Goal: Task Accomplishment & Management: Manage account settings

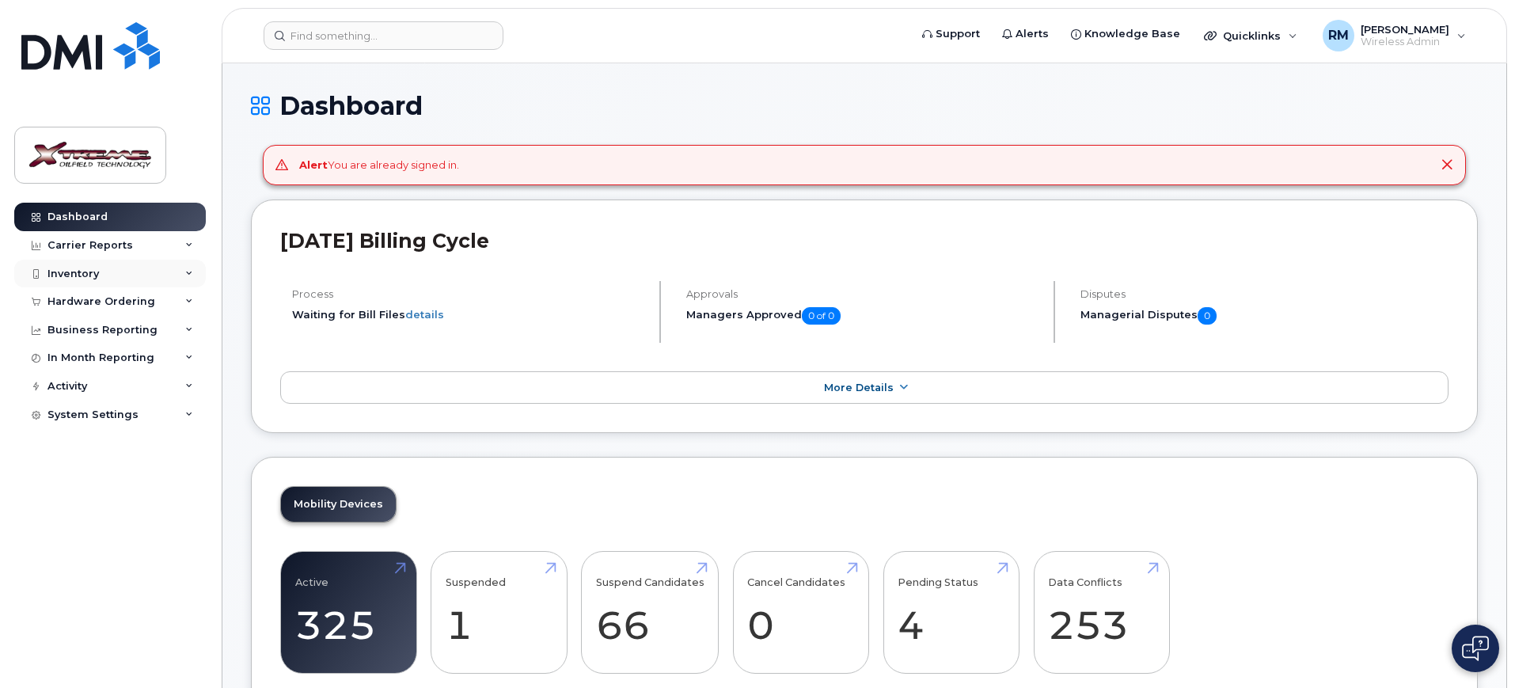
click at [116, 277] on div "Inventory" at bounding box center [110, 274] width 192 height 29
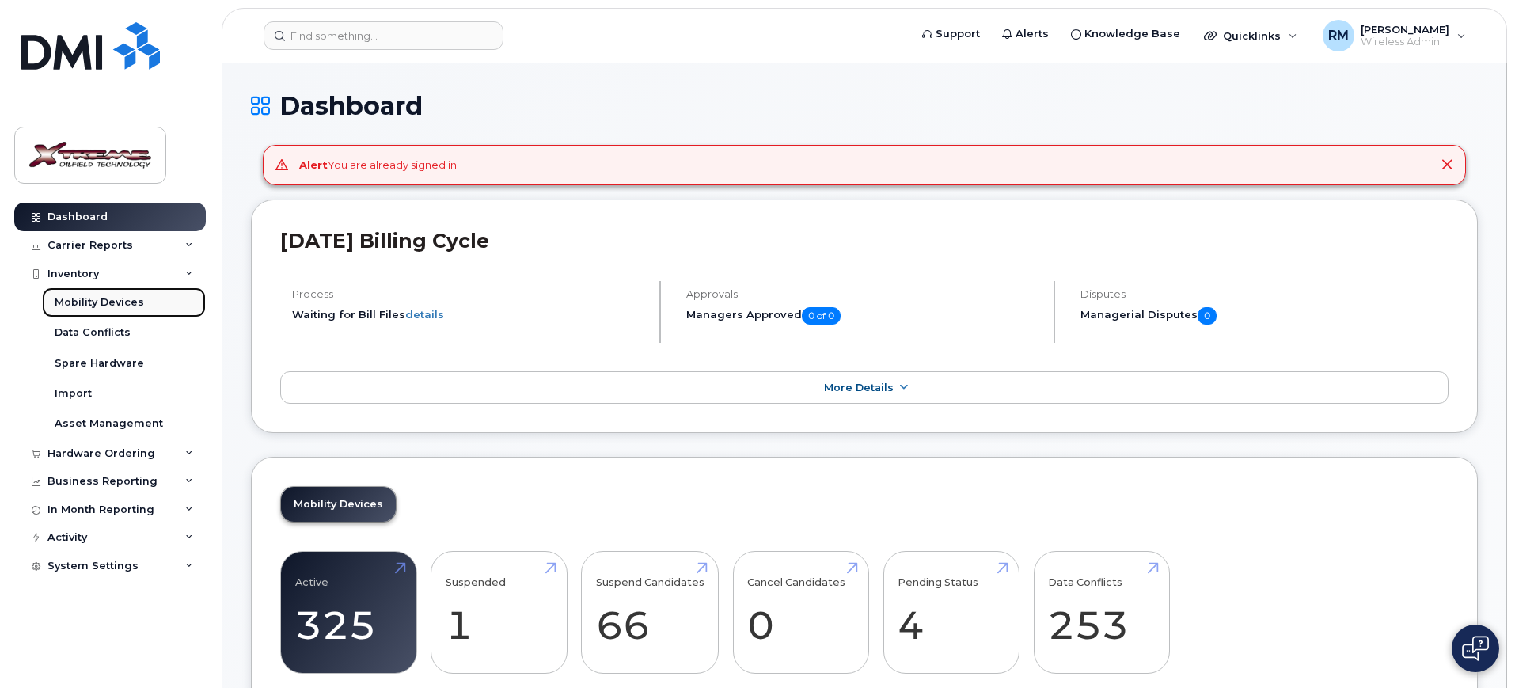
click at [121, 302] on div "Mobility Devices" at bounding box center [99, 302] width 89 height 14
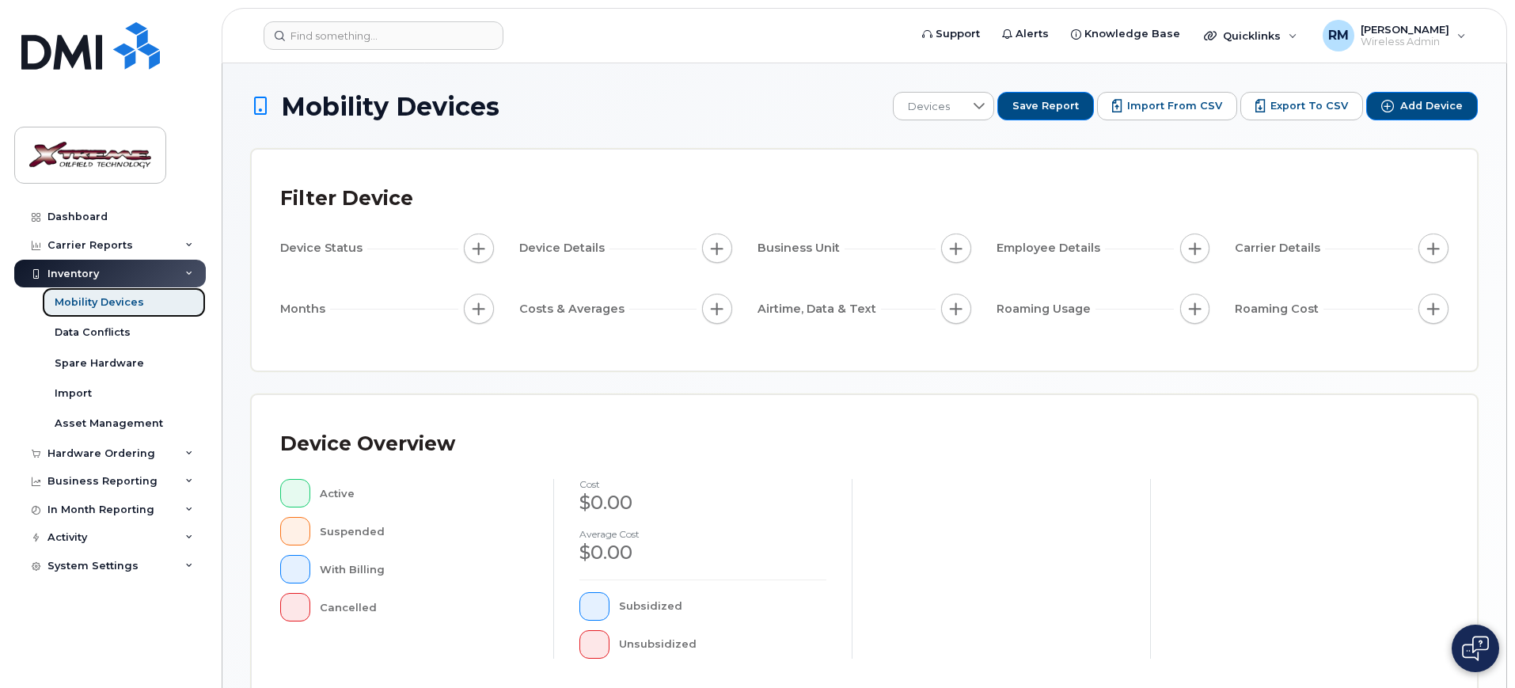
scroll to position [401, 0]
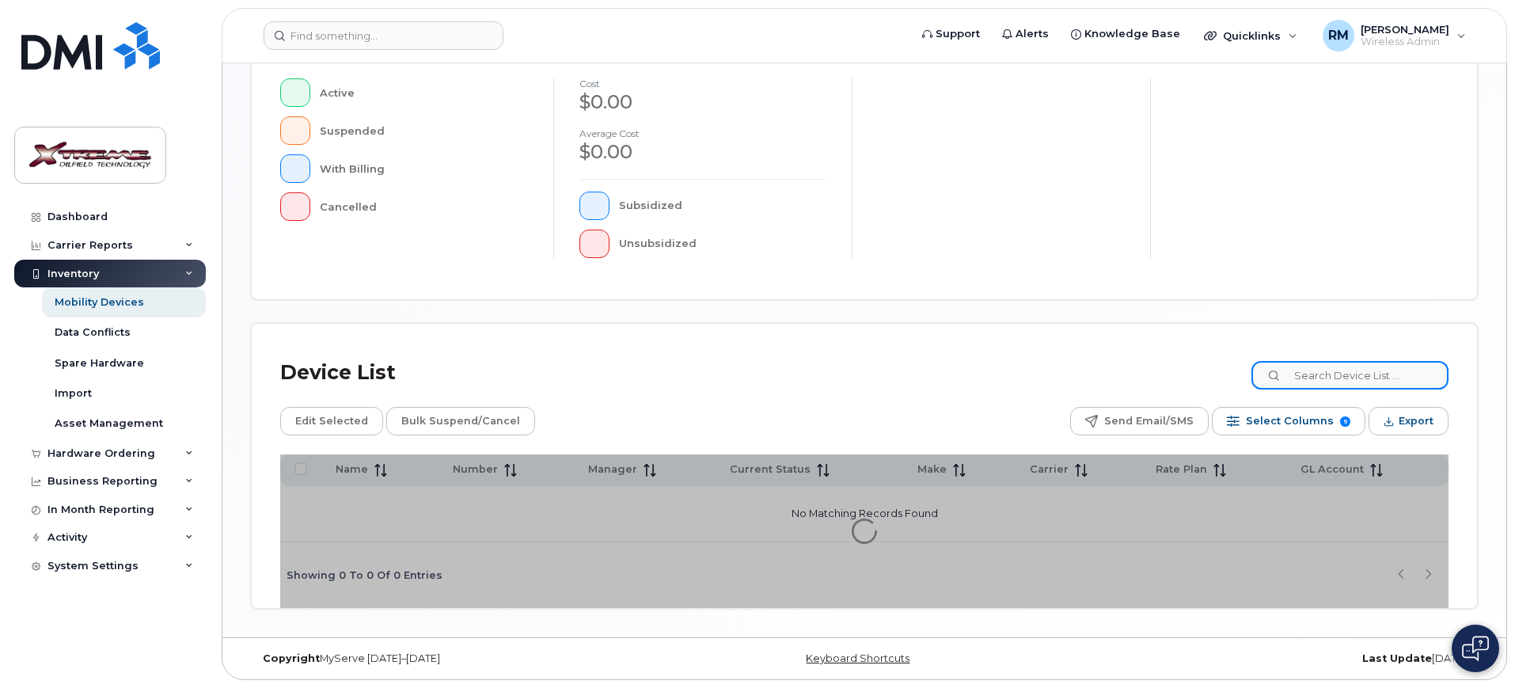
click at [1331, 374] on input at bounding box center [1350, 375] width 197 height 29
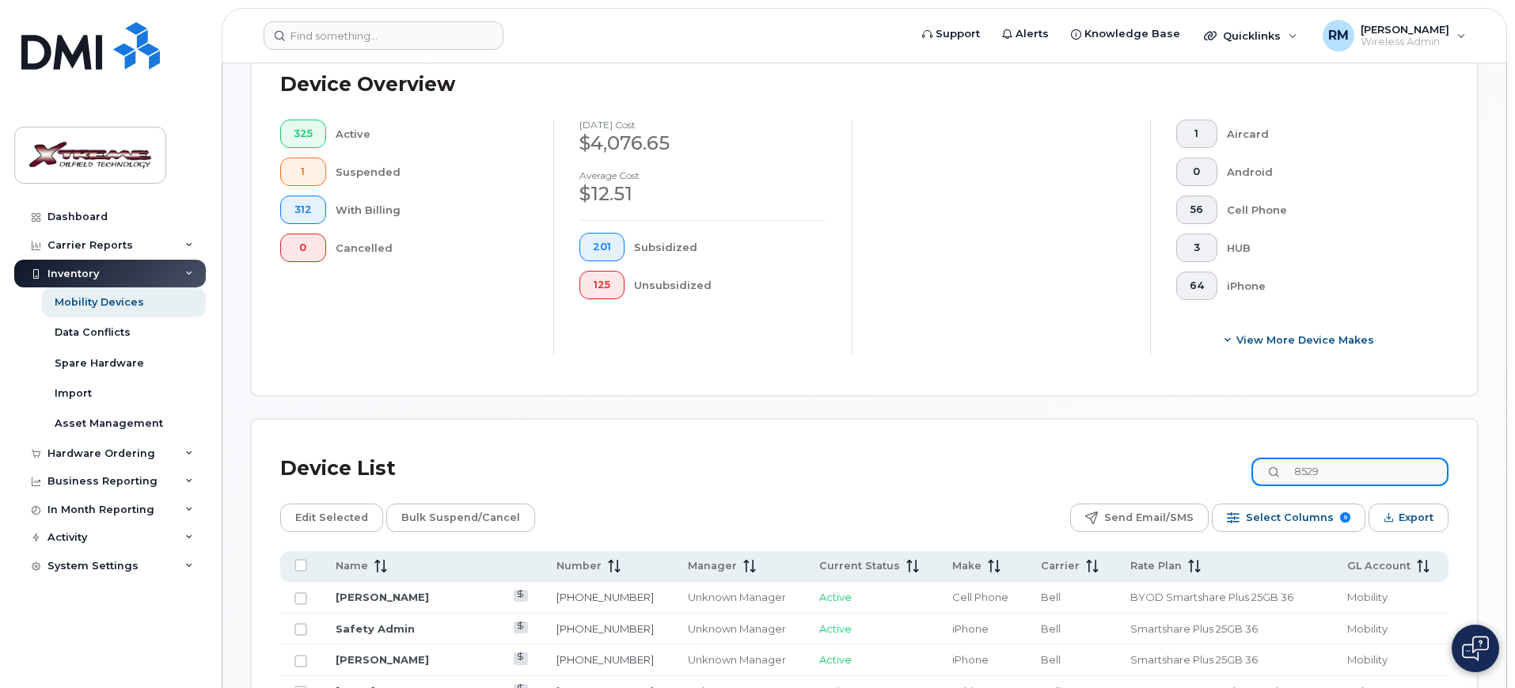
type input "8529"
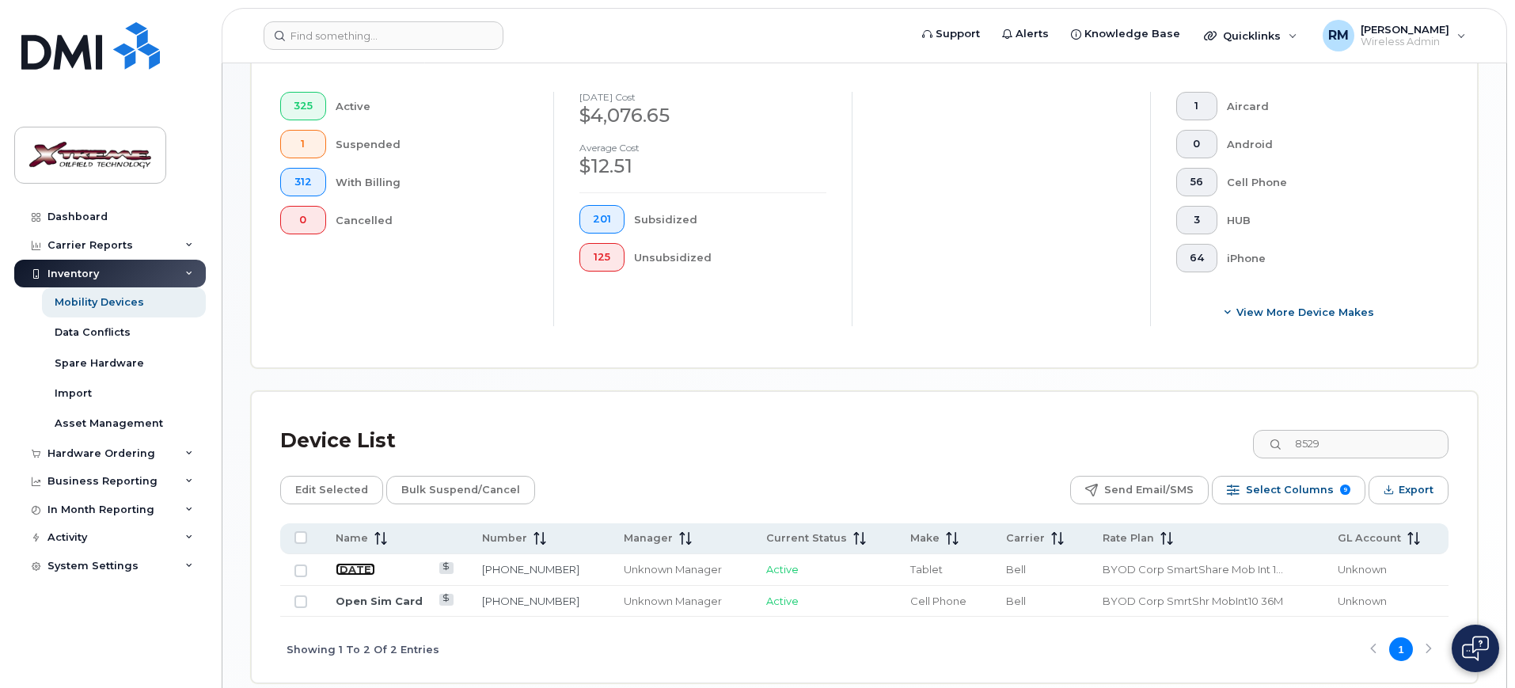
click at [355, 563] on link "[DATE]" at bounding box center [356, 569] width 40 height 13
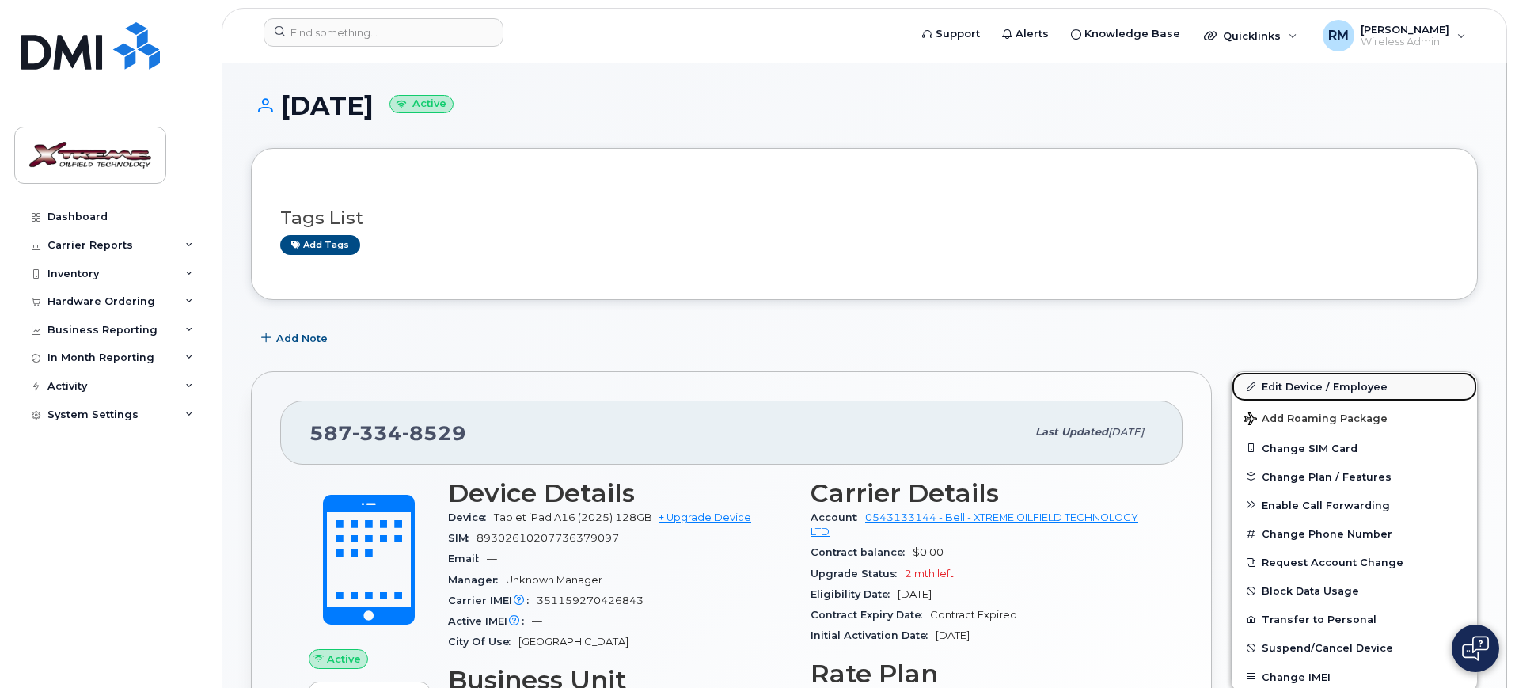
click at [1288, 379] on link "Edit Device / Employee" at bounding box center [1354, 386] width 245 height 29
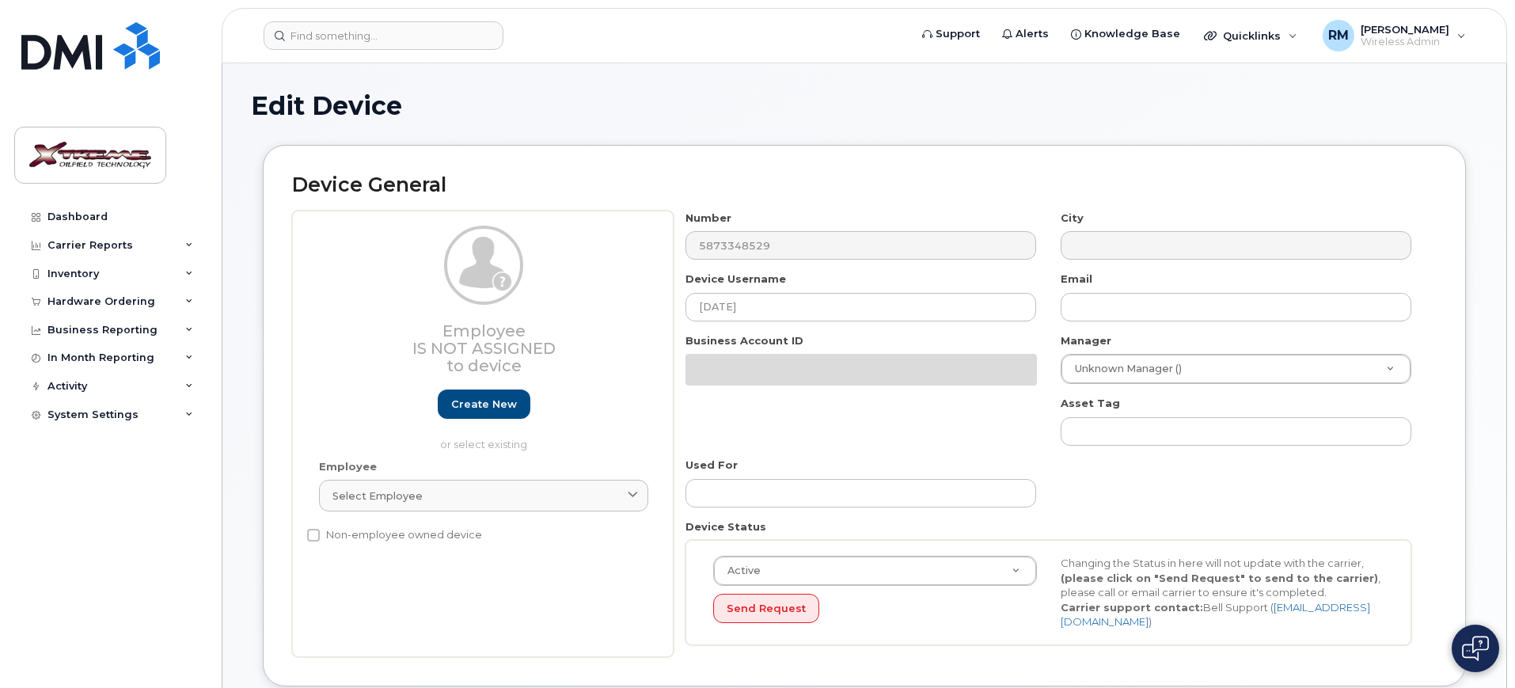
select select "4343095"
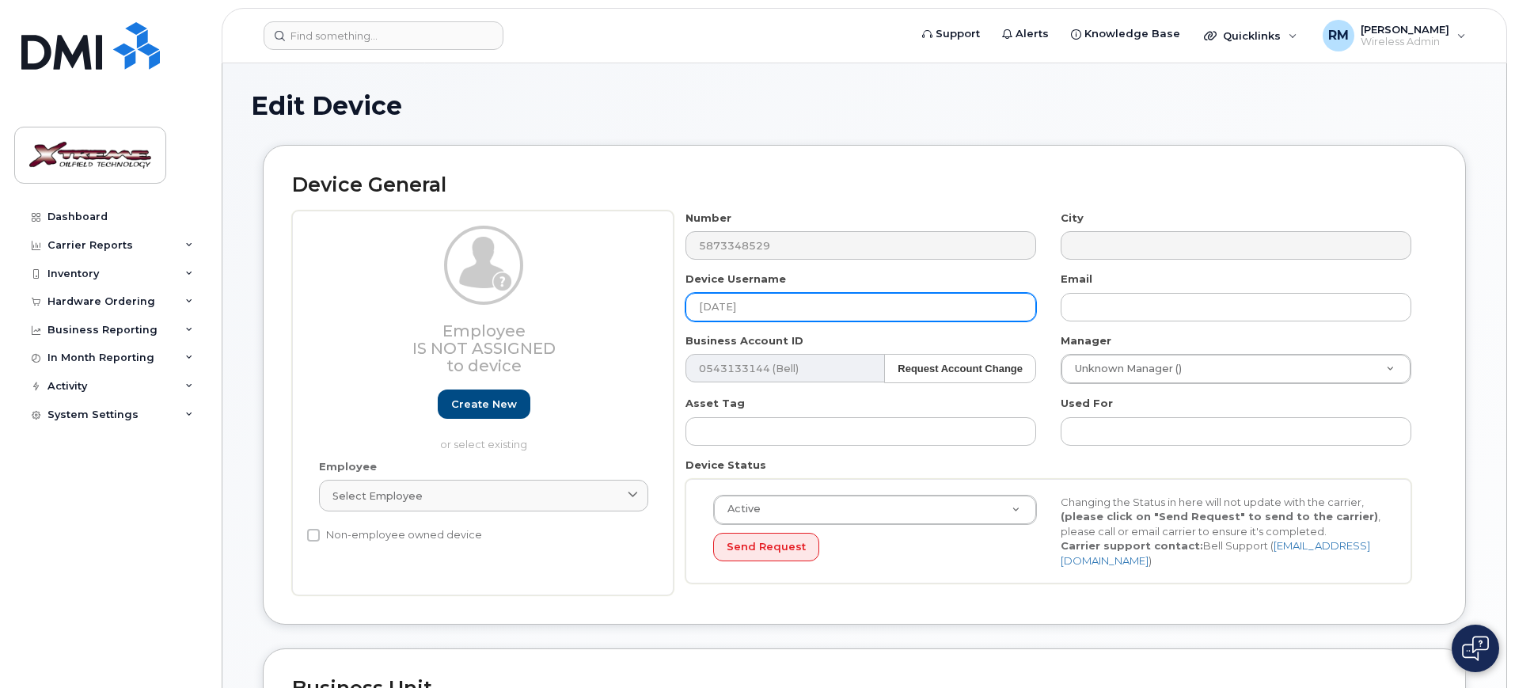
drag, startPoint x: 777, startPoint y: 318, endPoint x: 419, endPoint y: 298, distance: 359.2
click at [419, 298] on div "Employee Is not assigned to device Create new or select existing Employee Selec…" at bounding box center [864, 404] width 1145 height 386
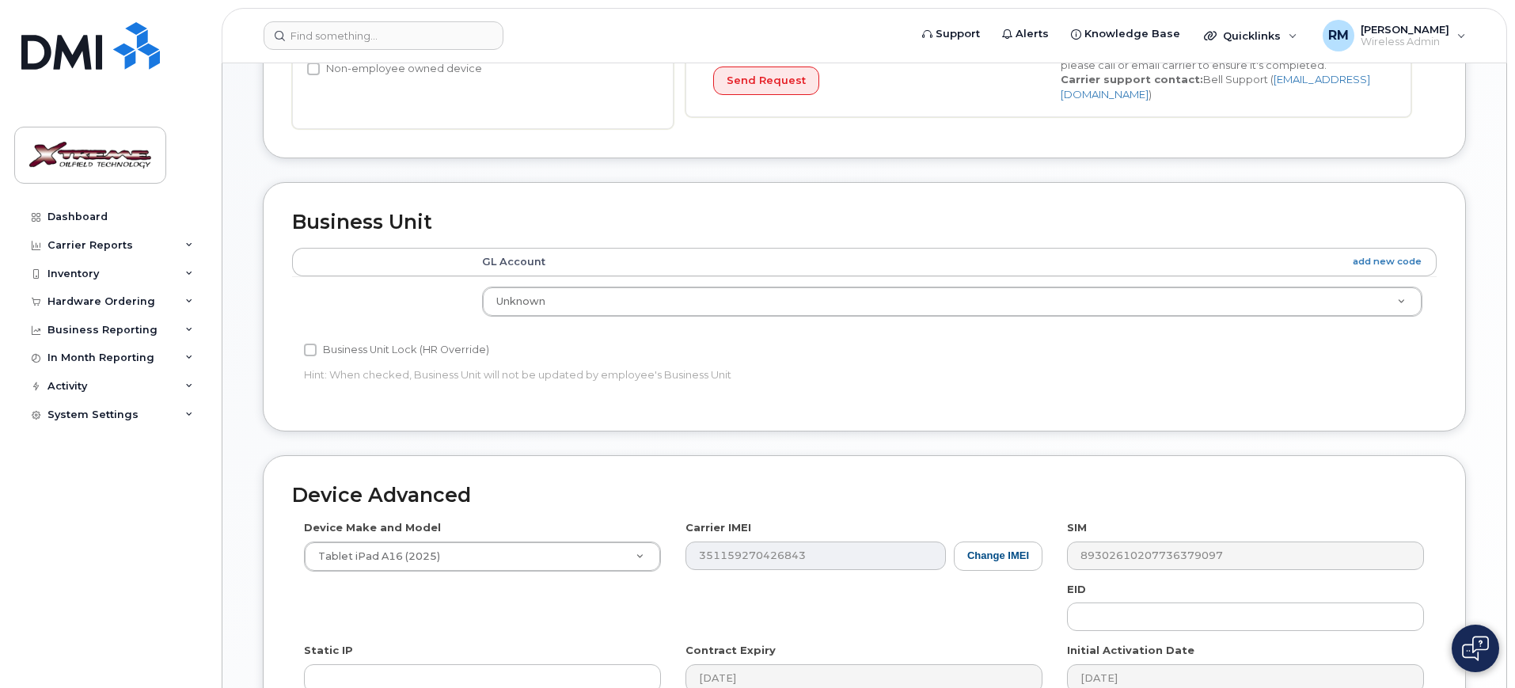
scroll to position [699, 0]
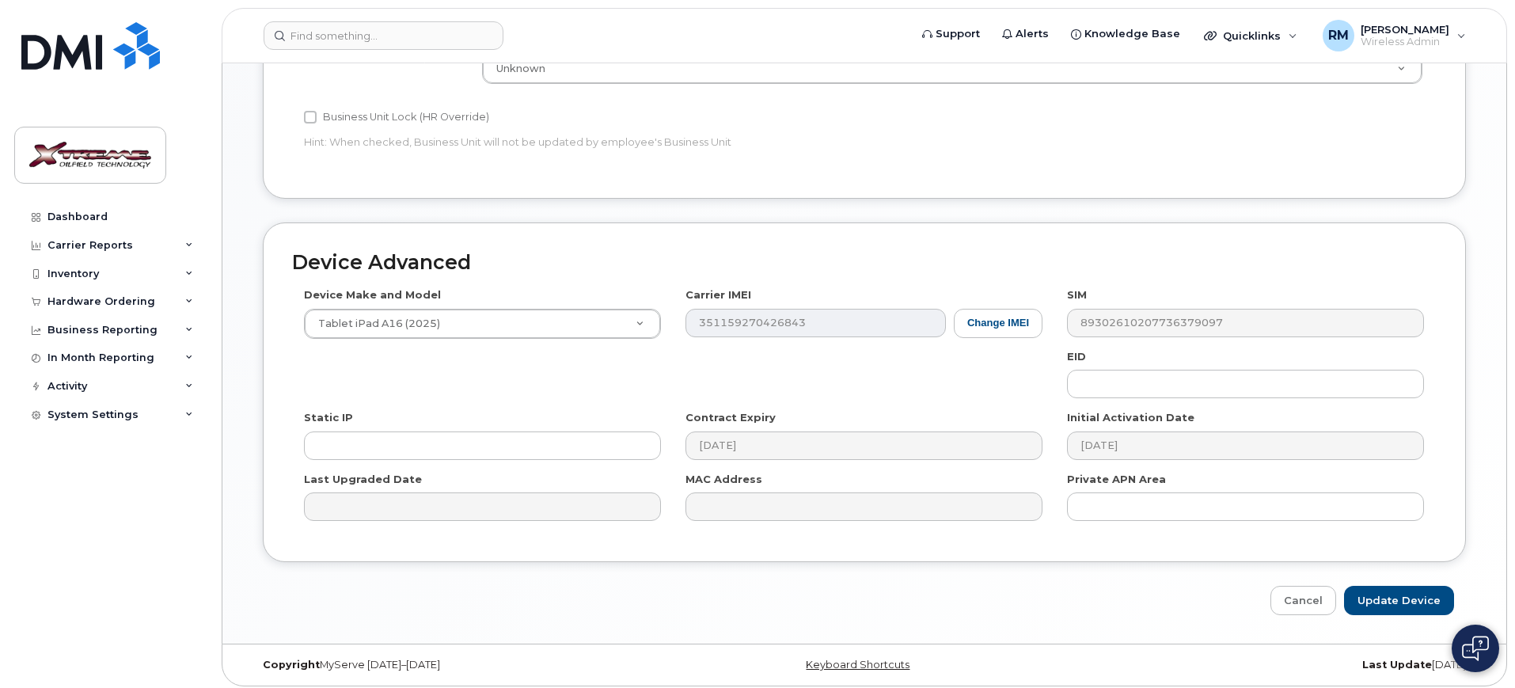
type input "[PERSON_NAME] iPad"
click at [1401, 578] on div "Device Advanced Device Make and Model Tablet iPad A16 (2025) Android TCL 502 Wa…" at bounding box center [864, 418] width 1227 height 393
click at [1390, 597] on input "Update Device" at bounding box center [1399, 600] width 110 height 29
type input "Saving..."
